Goal: Ask a question

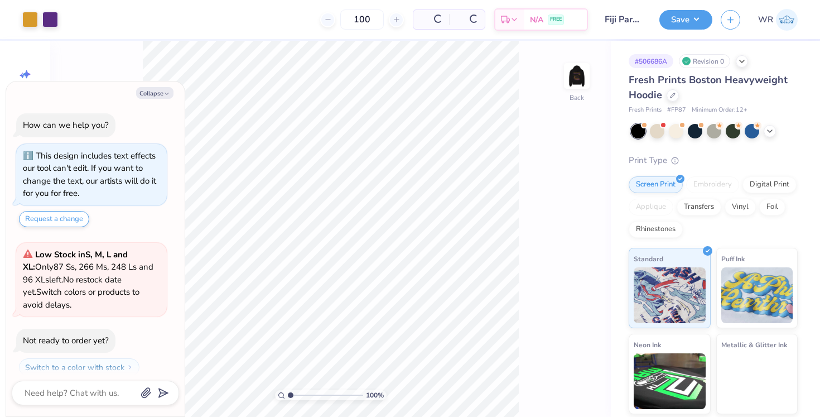
scroll to position [28, 0]
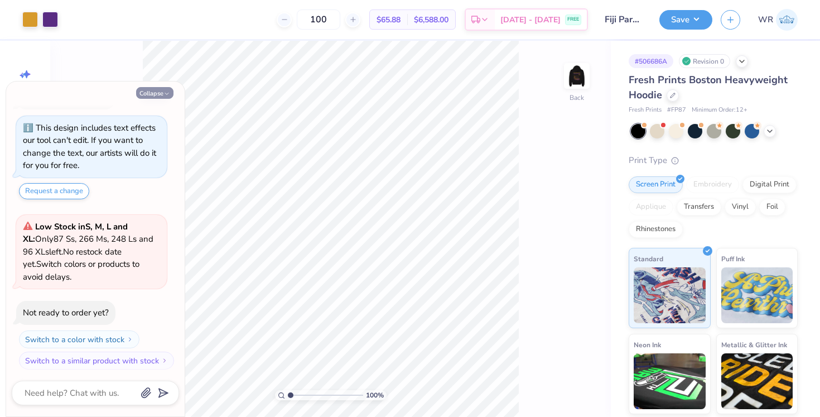
click at [144, 89] on button "Collapse" at bounding box center [154, 93] width 37 height 12
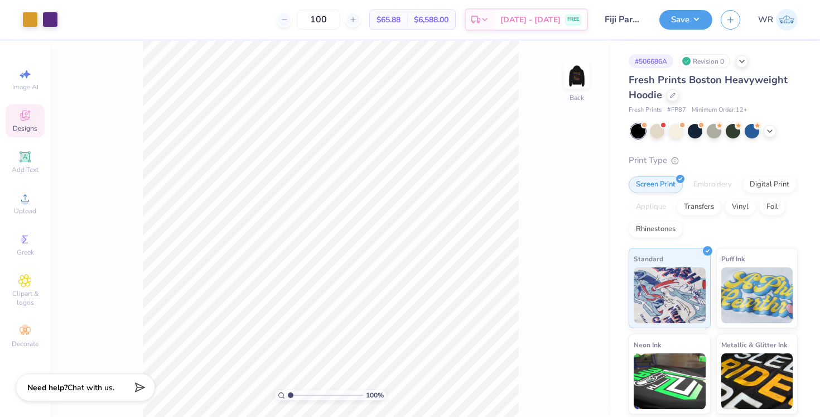
click at [27, 113] on icon at bounding box center [24, 115] width 13 height 13
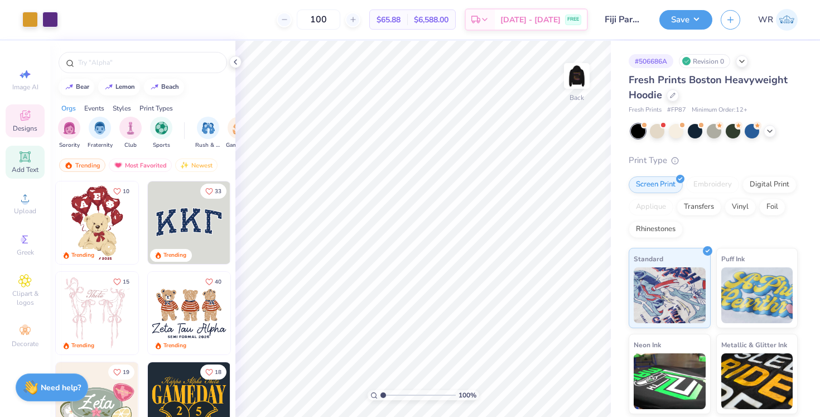
click at [26, 155] on icon at bounding box center [25, 156] width 8 height 8
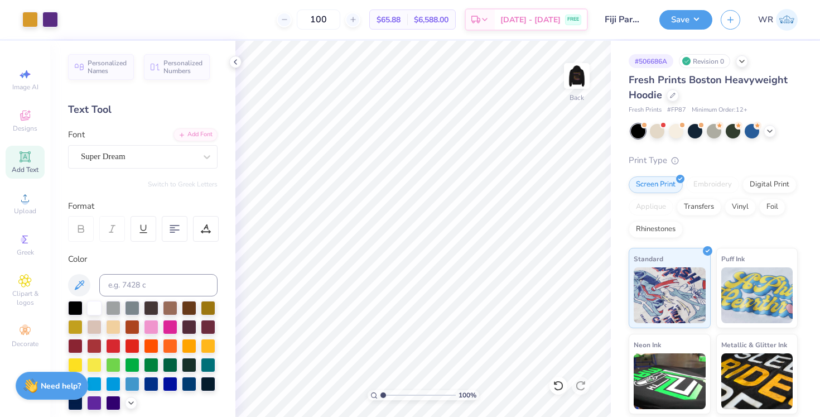
click at [61, 384] on strong "Need help?" at bounding box center [61, 385] width 40 height 11
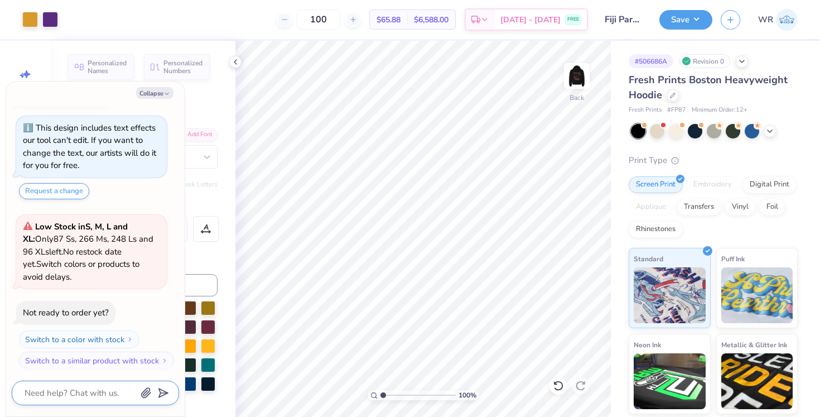
click at [83, 393] on textarea at bounding box center [79, 392] width 113 height 15
type textarea "x"
type textarea "h"
type textarea "x"
type textarea "ho"
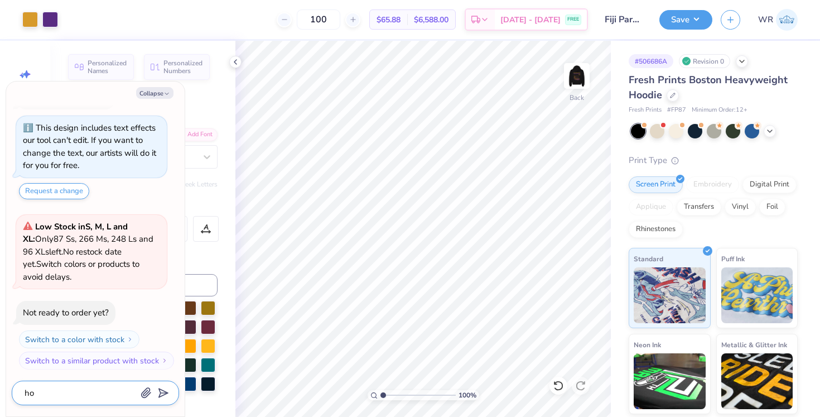
type textarea "x"
type textarea "how"
type textarea "x"
type textarea "how"
type textarea "x"
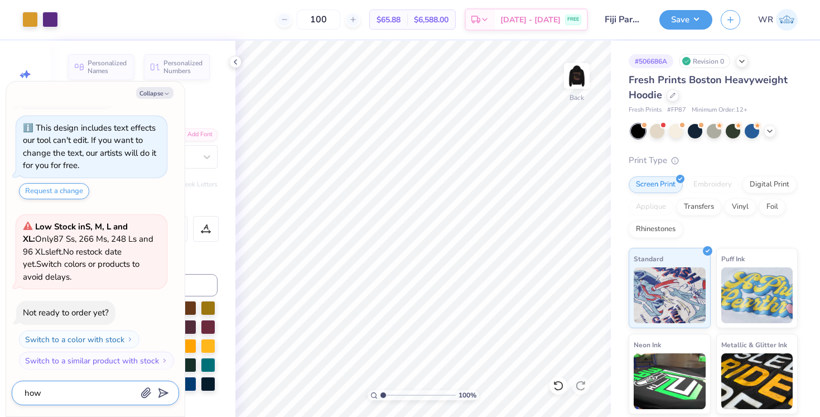
type textarea "how d"
type textarea "x"
type textarea "how do"
type textarea "x"
type textarea "how do"
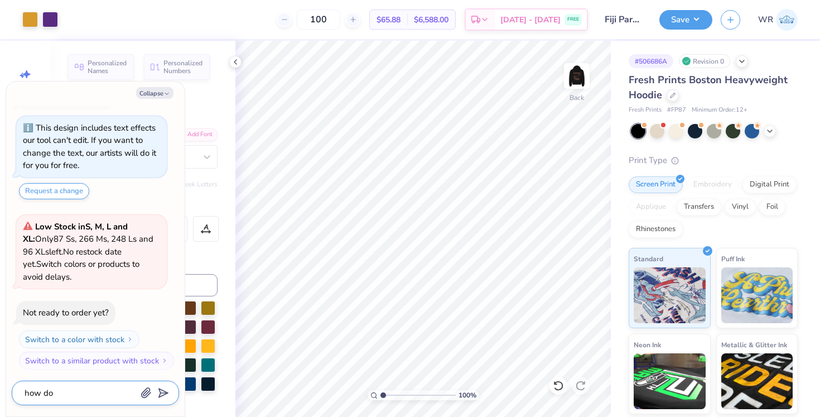
type textarea "x"
type textarea "how do i"
type textarea "x"
type textarea "how do i"
type textarea "x"
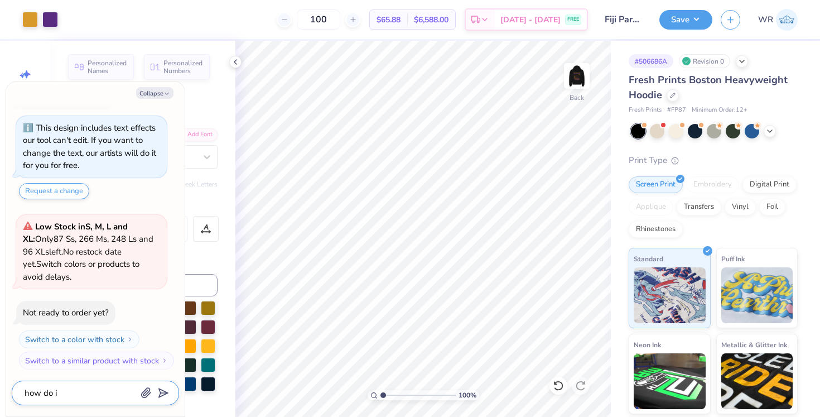
type textarea "how do i r"
type textarea "x"
type textarea "how do i re"
type textarea "x"
type textarea "how do i req"
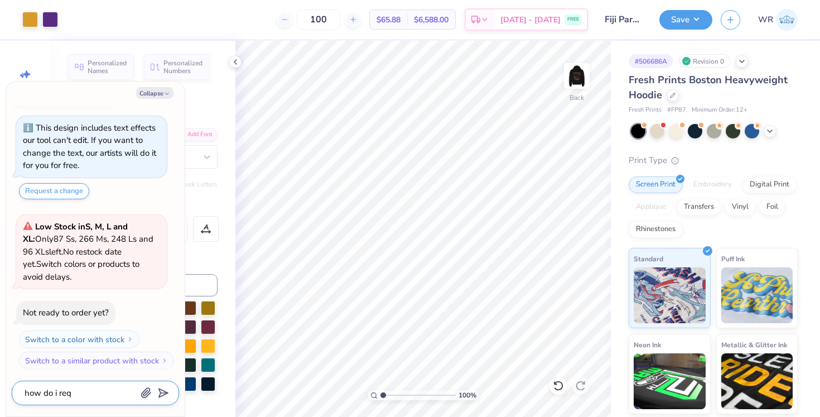
type textarea "x"
type textarea "how do i requ"
type textarea "x"
type textarea "how do i reque"
type textarea "x"
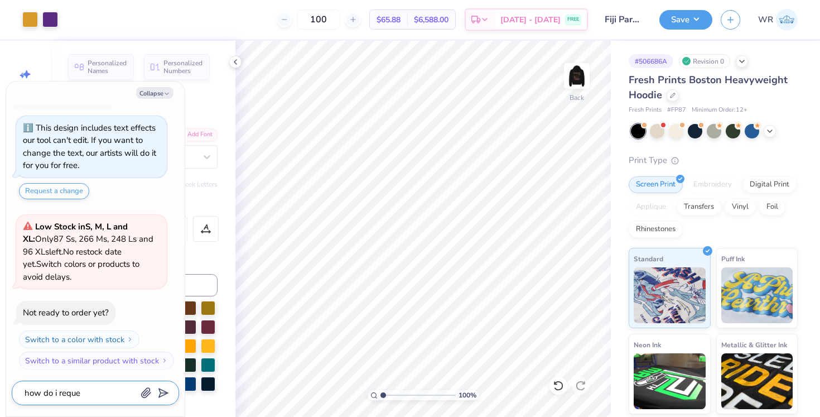
type textarea "how do i reques"
type textarea "x"
type textarea "how do i request"
type textarea "x"
type textarea "how do i request"
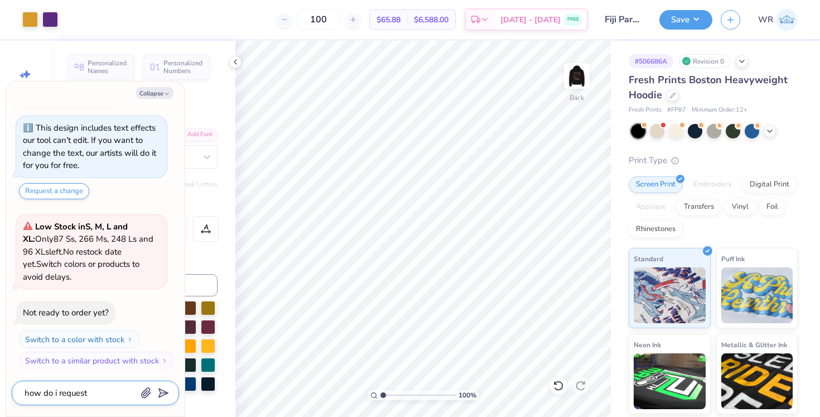
type textarea "x"
type textarea "how do i request a"
type textarea "x"
type textarea "how do i request a"
type textarea "x"
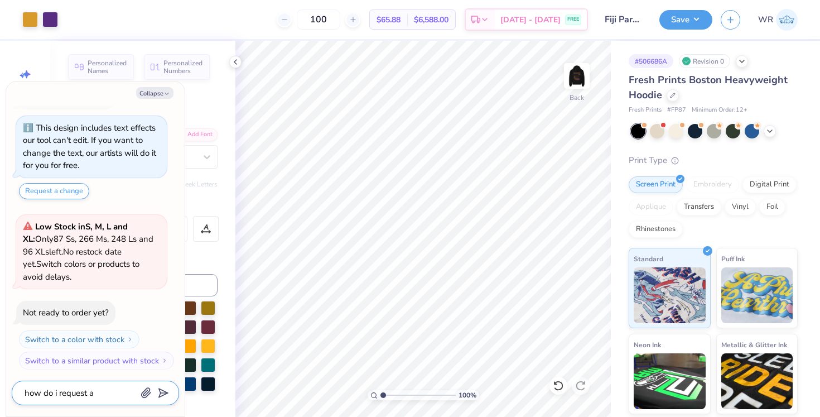
type textarea "how do i request a r"
type textarea "x"
type textarea "how do i request a re"
type textarea "x"
type textarea "how do i request a rev"
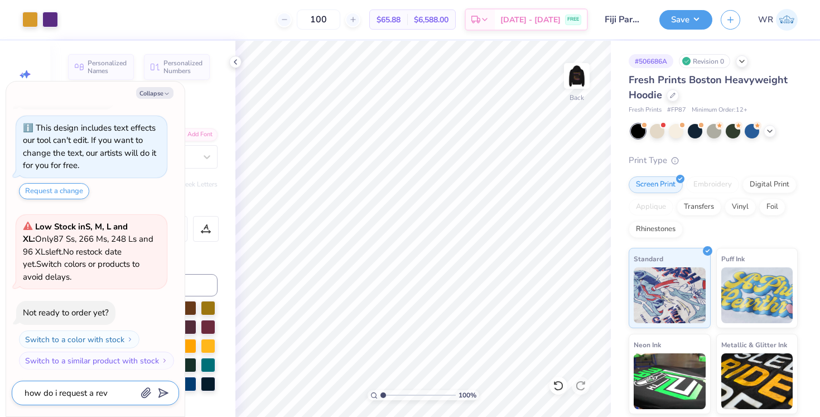
type textarea "x"
type textarea "how do i request a revi"
type textarea "x"
type textarea "how do i request a [PERSON_NAME]"
type textarea "x"
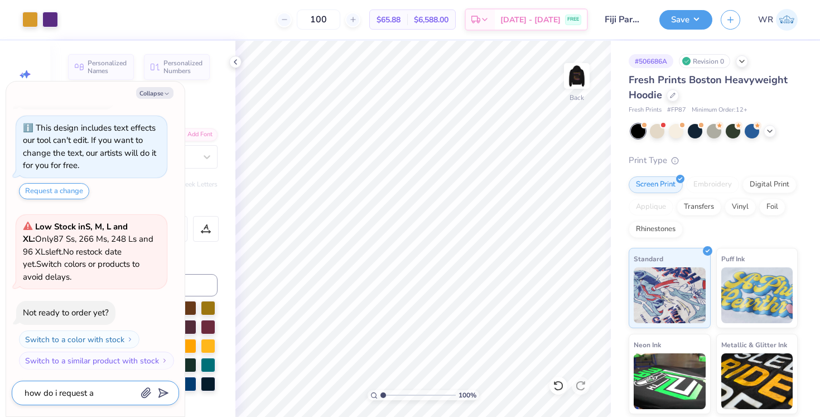
type textarea "how do i request a revisi"
type textarea "x"
type textarea "how do i request a revisio"
type textarea "x"
type textarea "how do i request a revision"
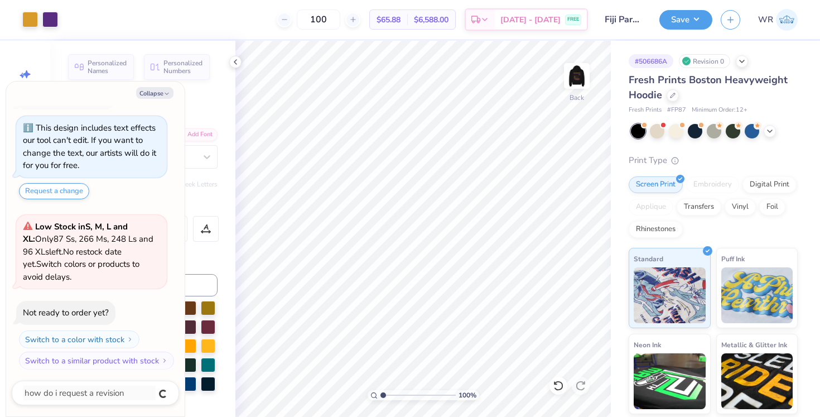
scroll to position [58, 0]
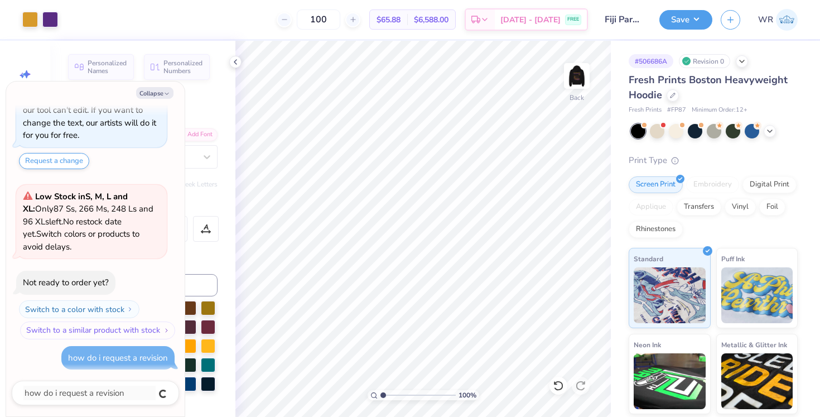
type textarea "x"
click at [56, 358] on div "How can we help you? This design includes text effects our tool can't edit. If …" at bounding box center [95, 212] width 167 height 332
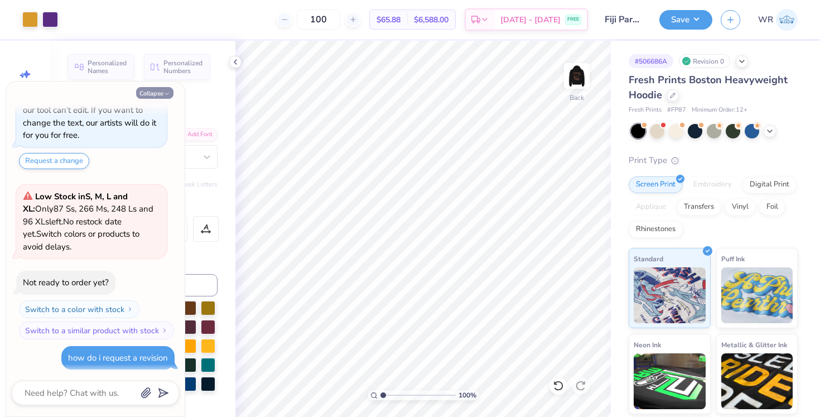
click at [158, 90] on button "Collapse" at bounding box center [154, 93] width 37 height 12
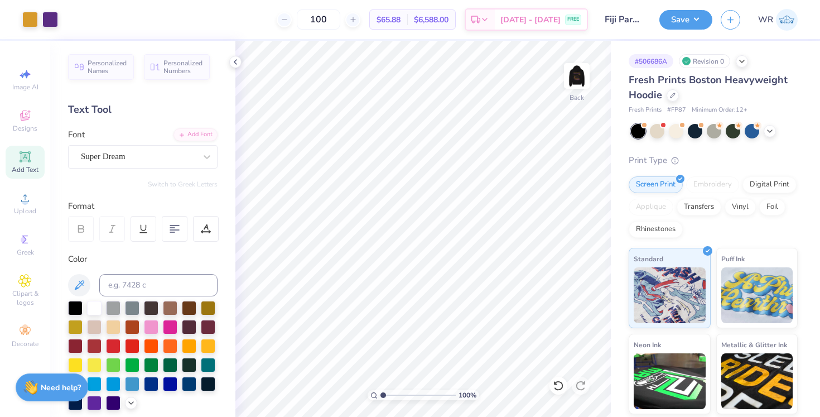
type textarea "x"
click at [234, 65] on icon at bounding box center [235, 61] width 9 height 9
